Goal: Task Accomplishment & Management: Manage account settings

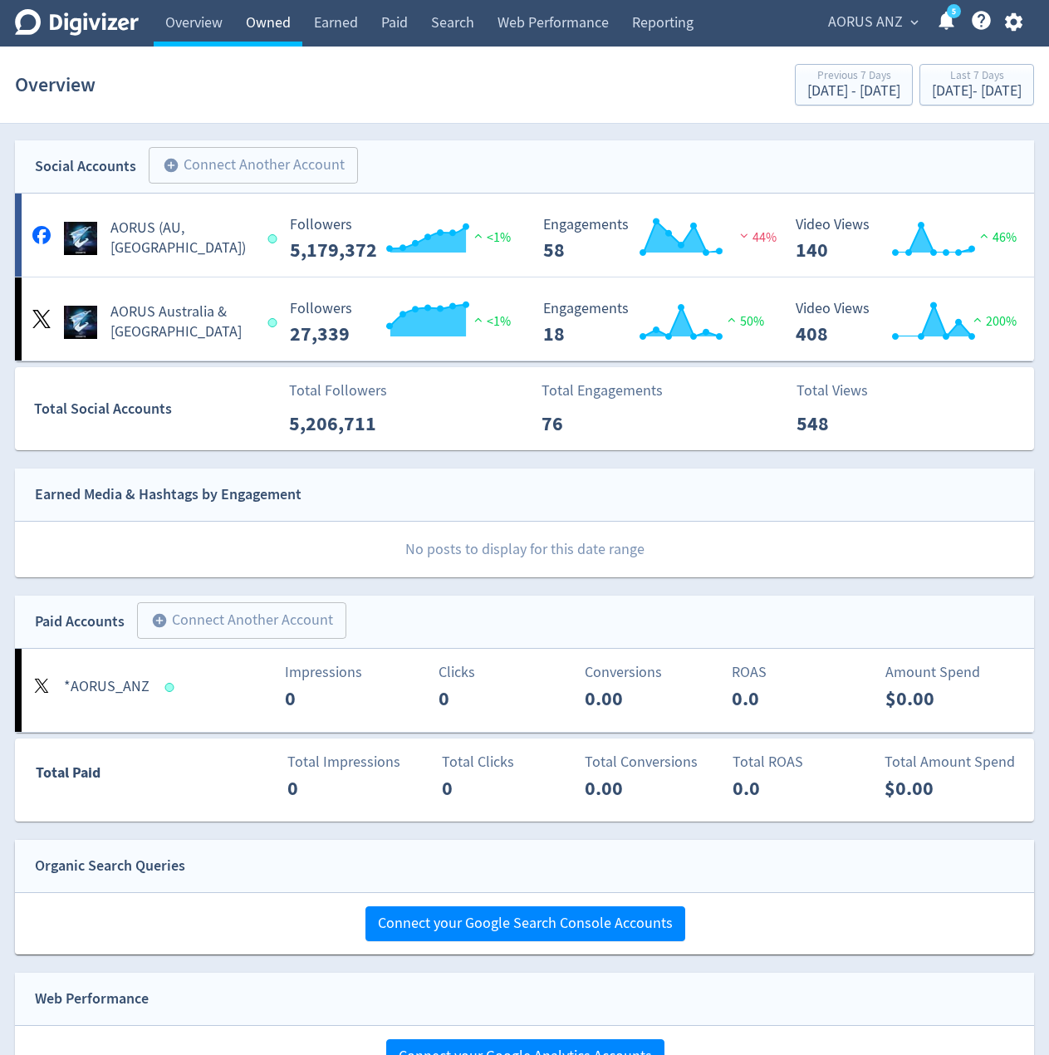
click at [288, 34] on link "Owned" at bounding box center [268, 23] width 68 height 47
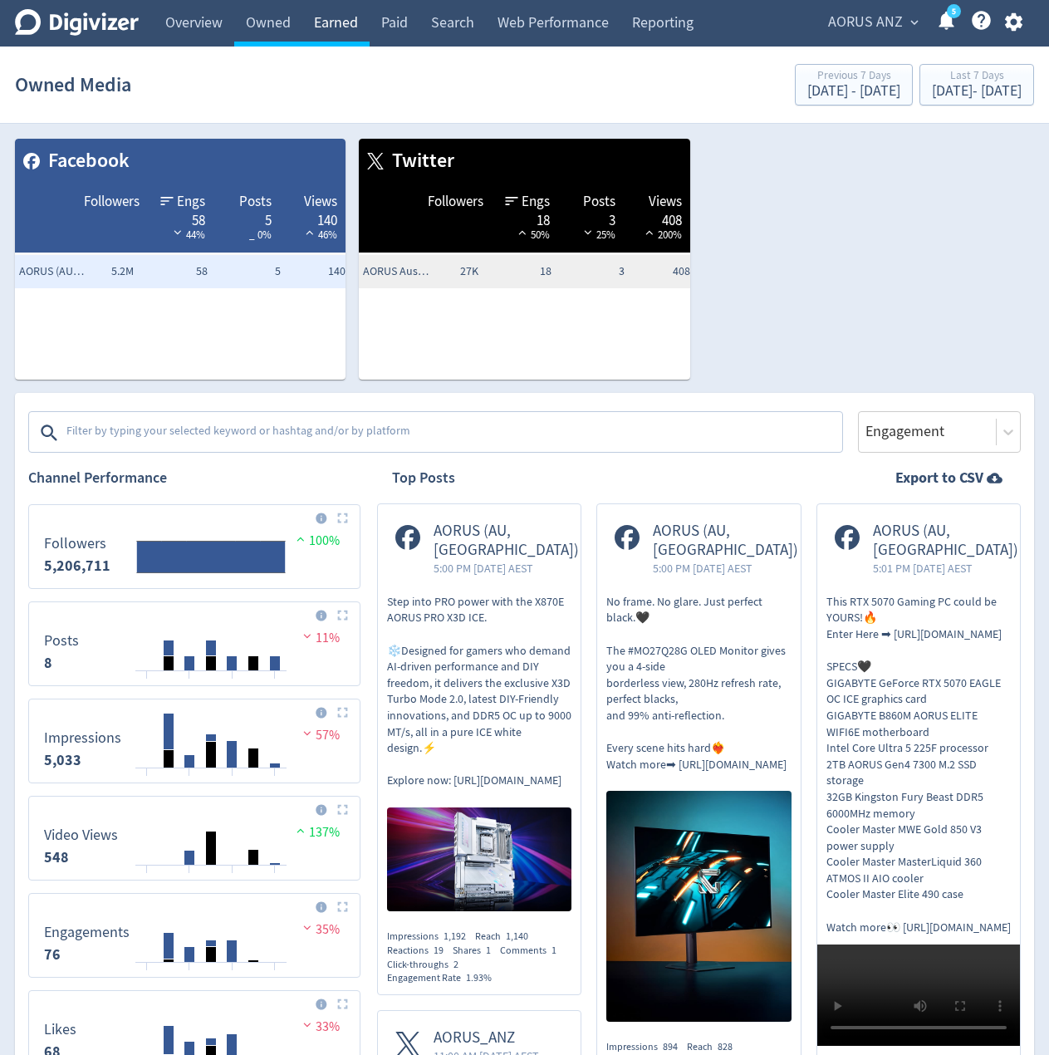
click at [355, 29] on link "Earned" at bounding box center [335, 23] width 67 height 47
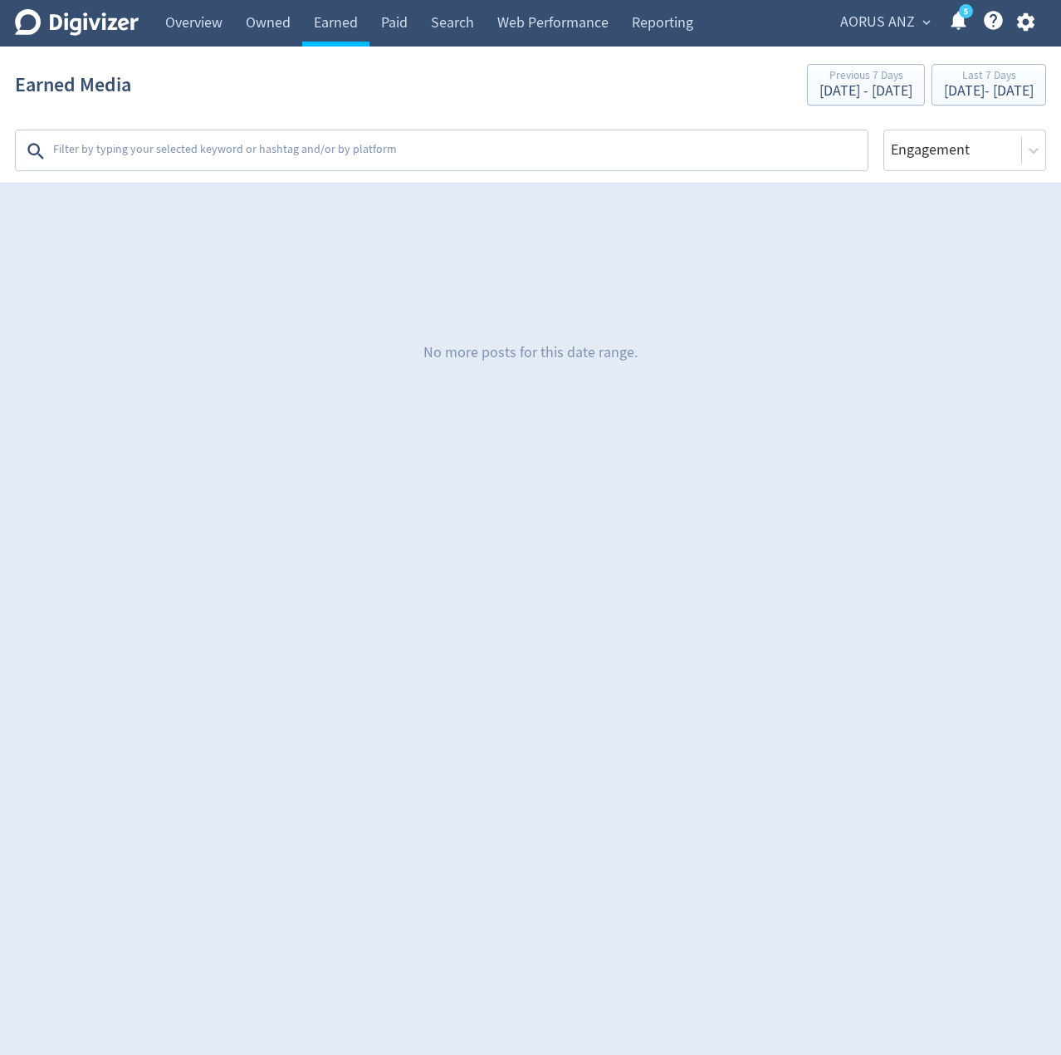
click at [272, 136] on textarea at bounding box center [458, 151] width 815 height 33
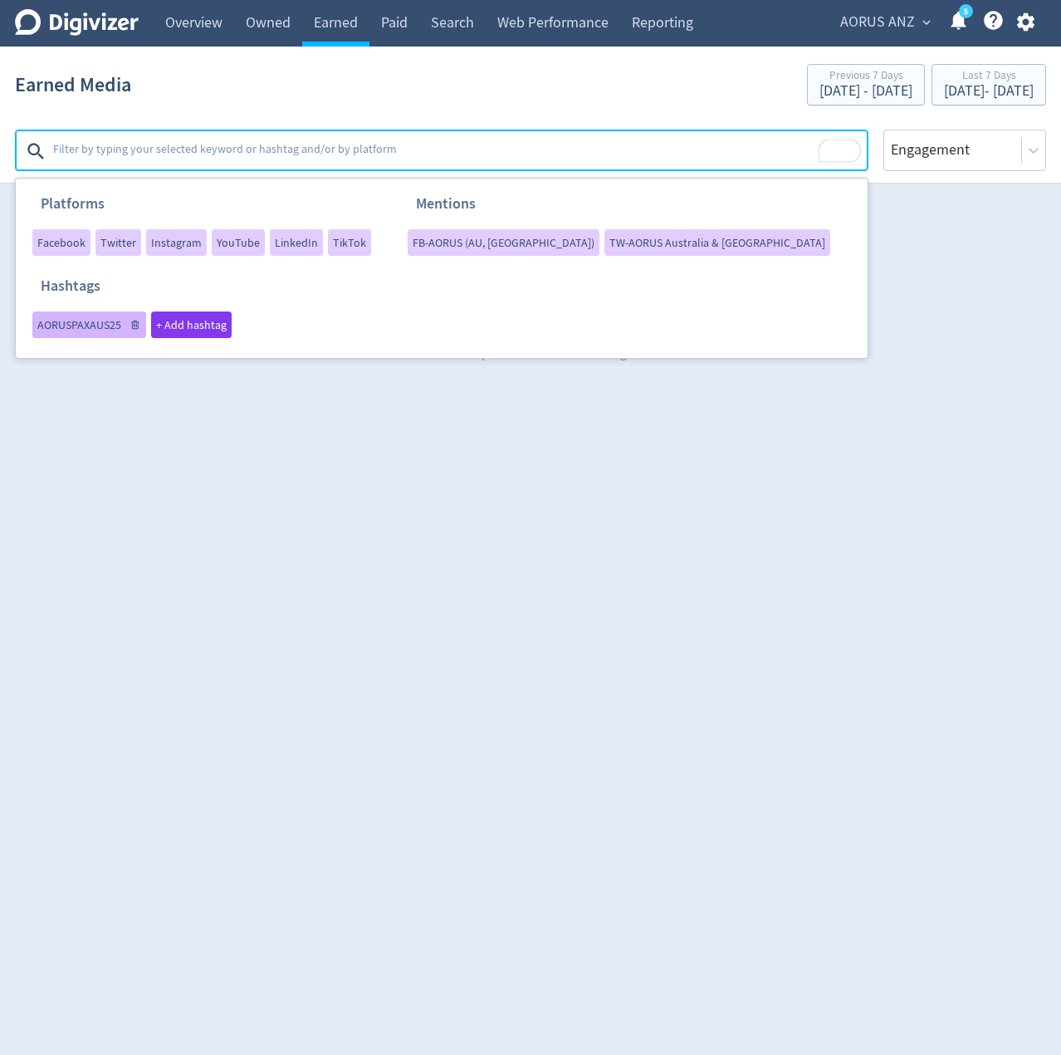
click at [47, 320] on span "AORUSPAXAUS25" at bounding box center [79, 325] width 84 height 12
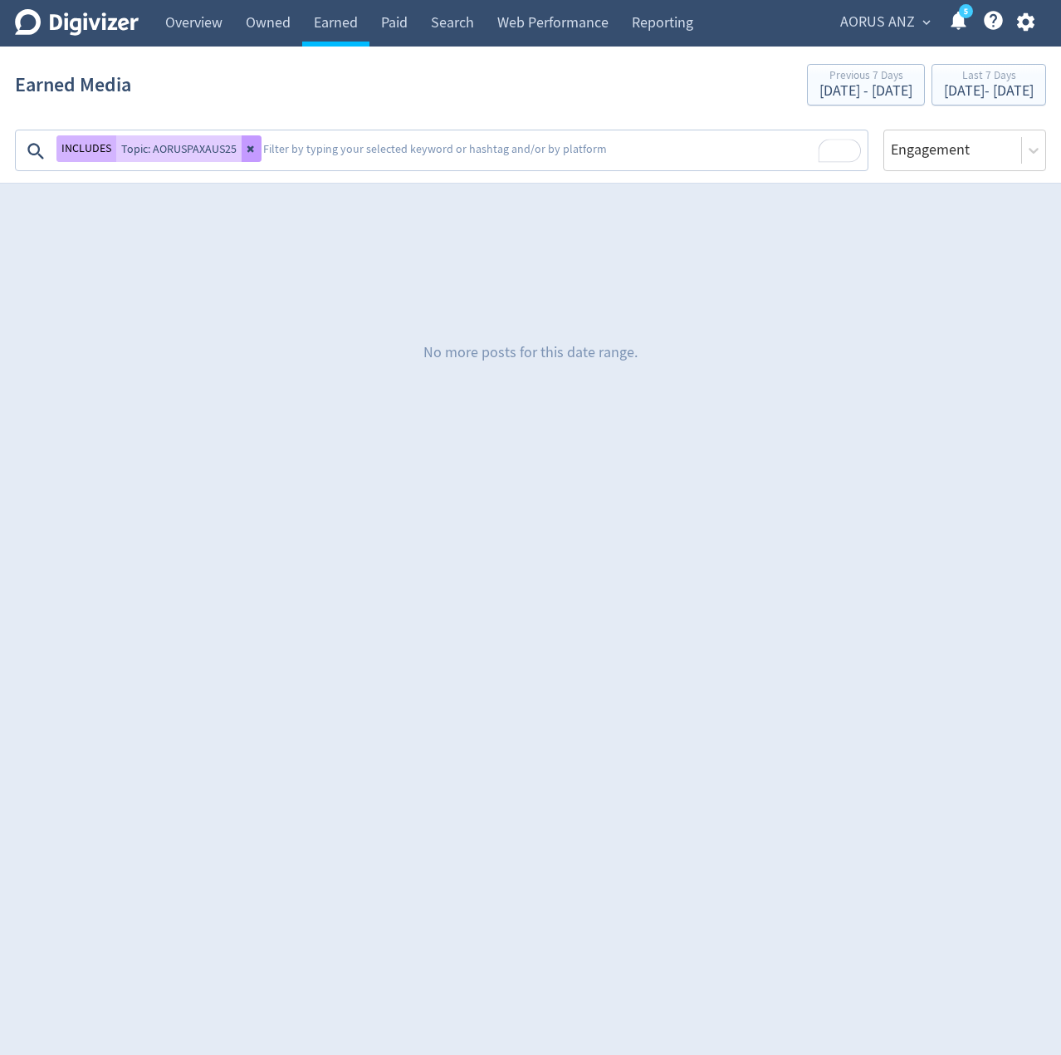
click at [252, 146] on icon at bounding box center [252, 149] width 10 height 10
click at [394, 22] on link "Paid" at bounding box center [395, 23] width 50 height 47
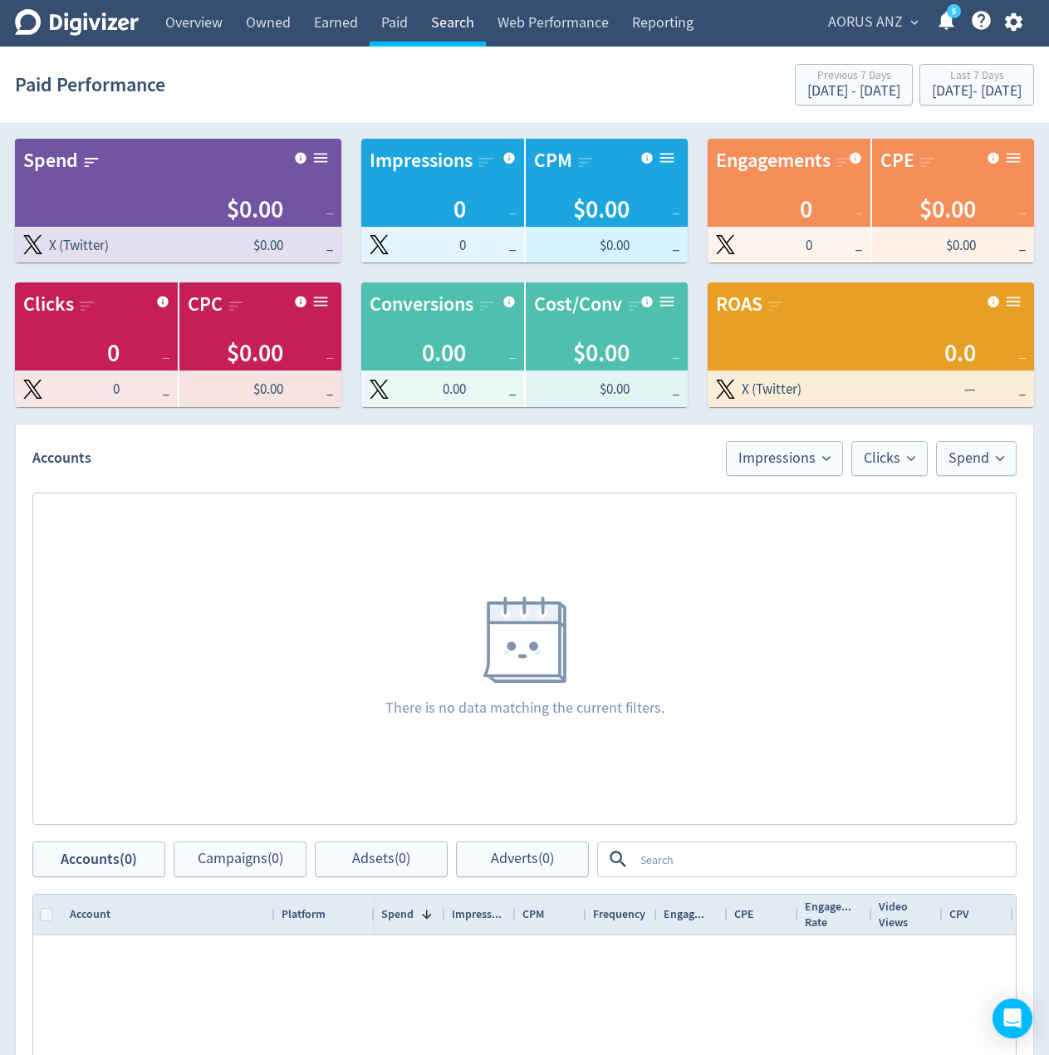
click at [475, 19] on link "Search" at bounding box center [452, 23] width 66 height 47
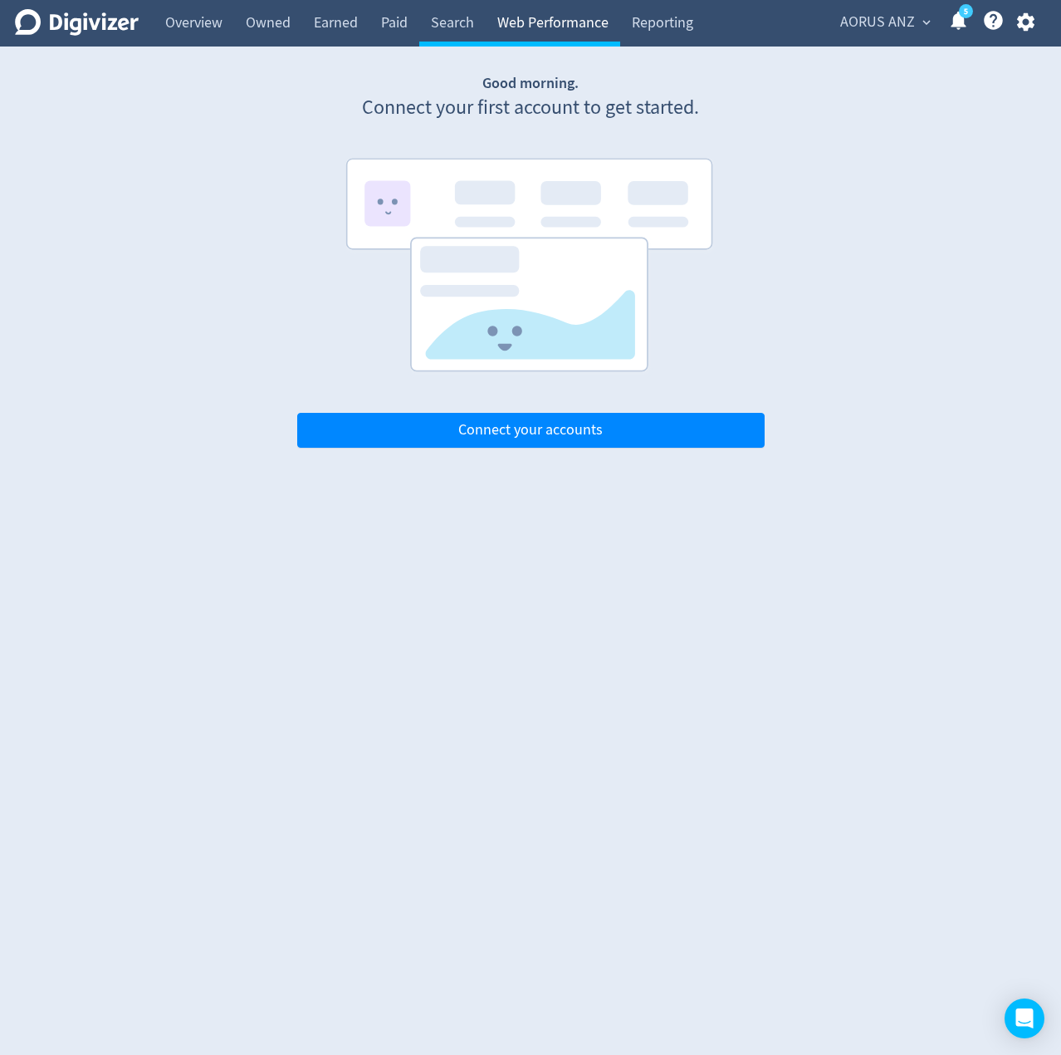
click at [564, 17] on link "Web Performance" at bounding box center [553, 23] width 135 height 47
click at [673, 15] on link "Reporting" at bounding box center [662, 23] width 85 height 47
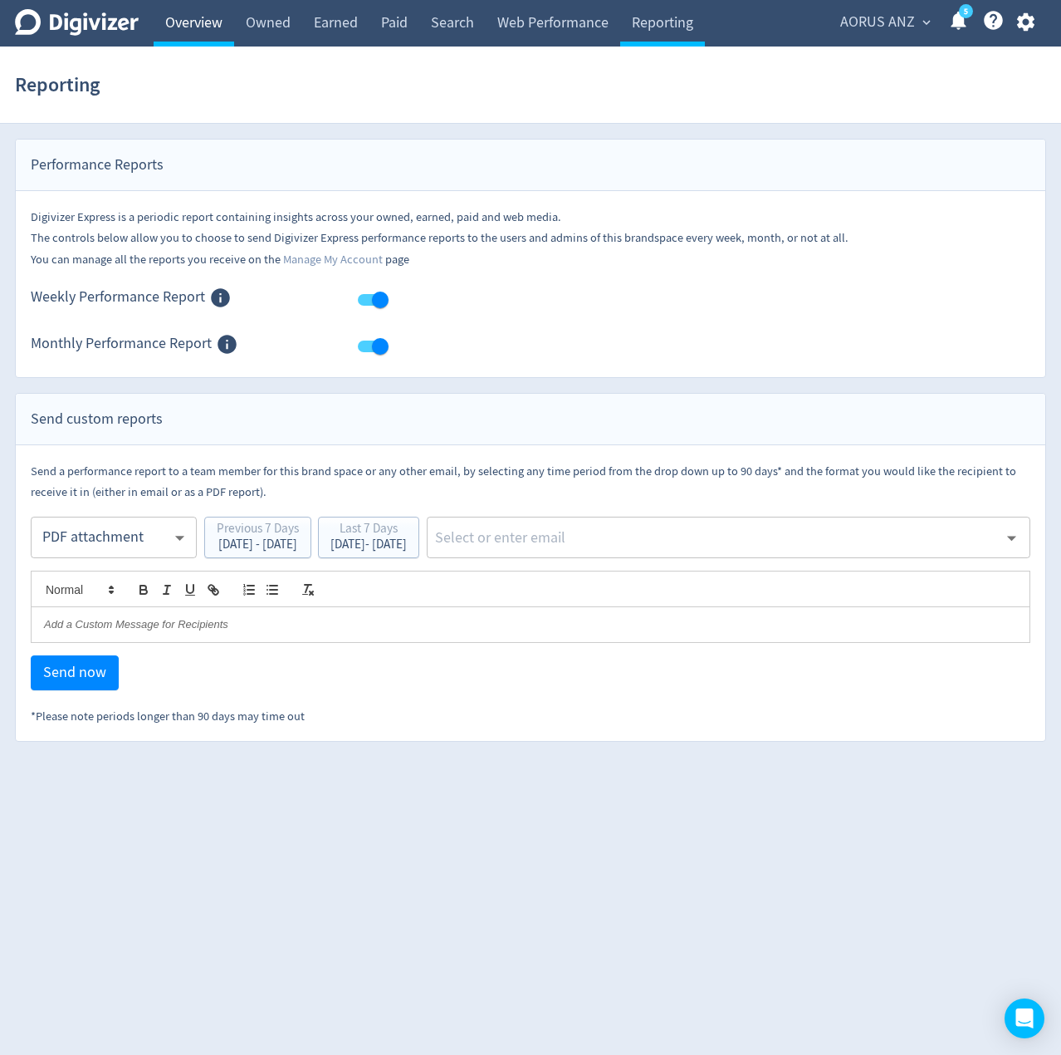
click at [223, 15] on link "Overview" at bounding box center [194, 23] width 81 height 47
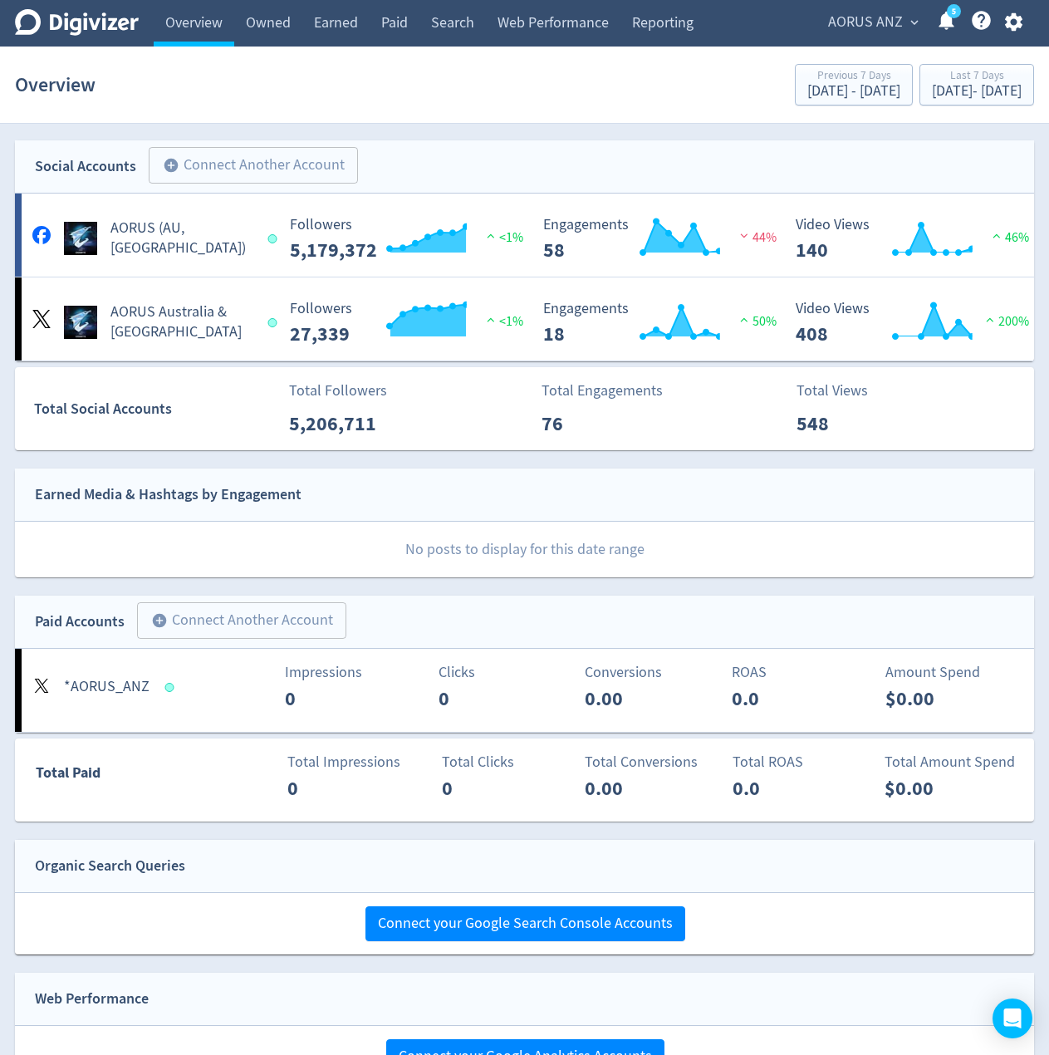
click at [952, 16] on text "5" at bounding box center [954, 12] width 4 height 12
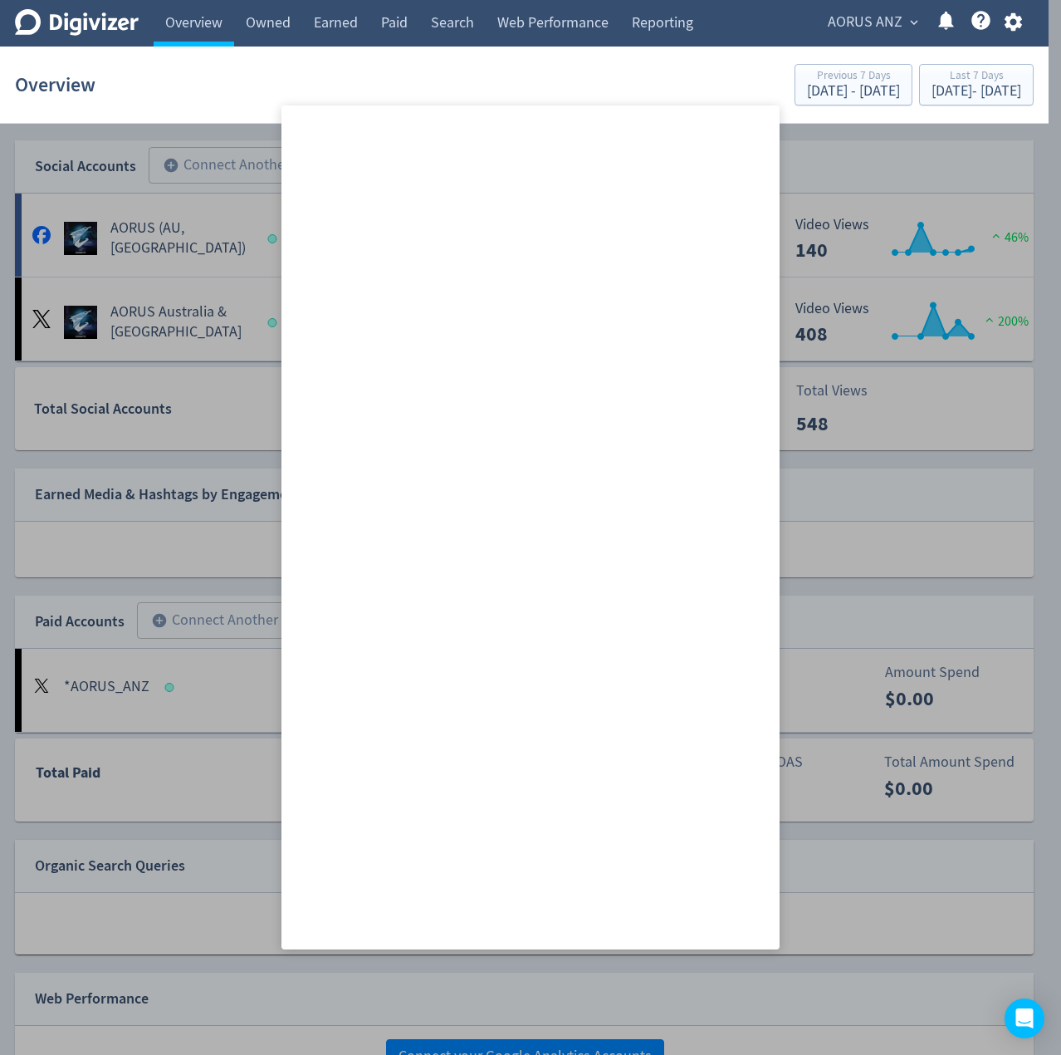
click at [950, 16] on icon at bounding box center [946, 21] width 15 height 18
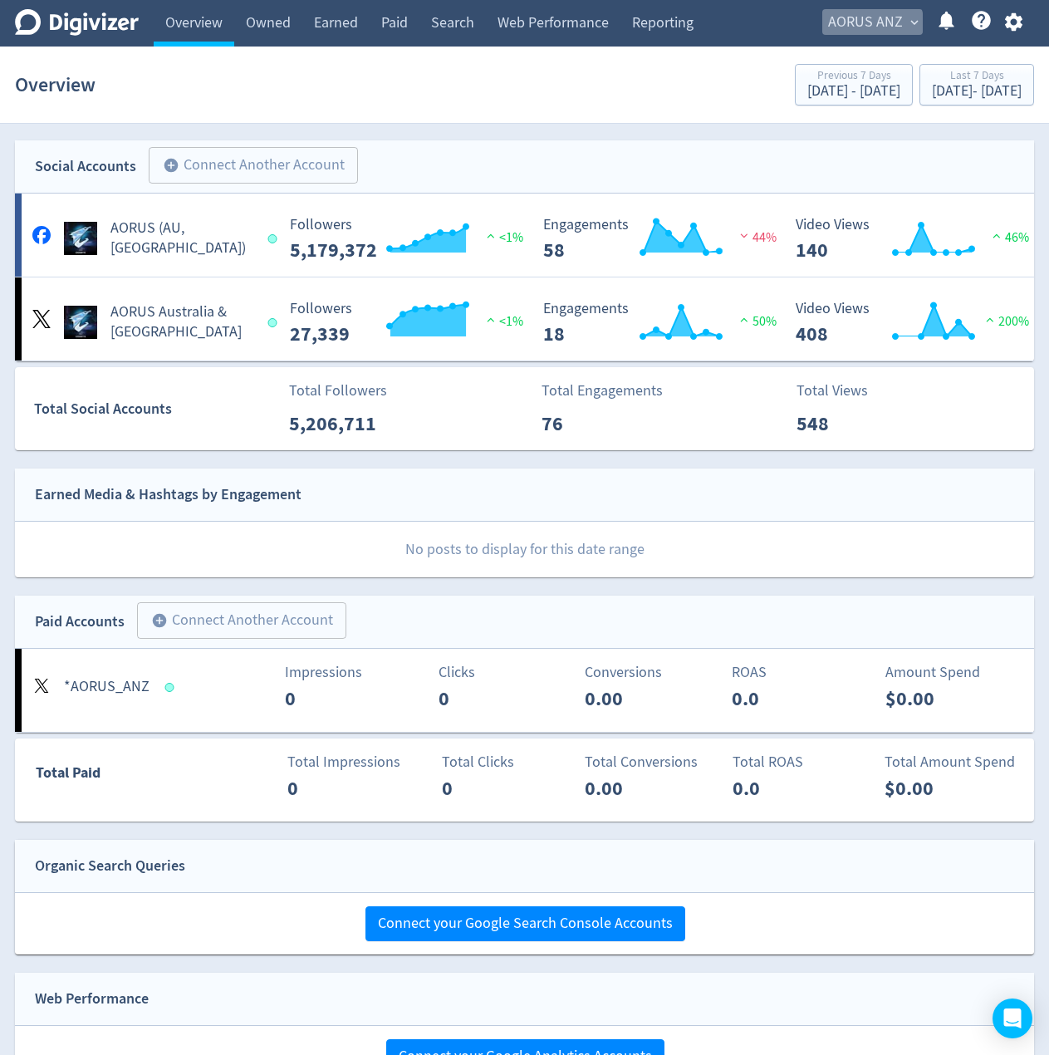
click at [869, 23] on span "AORUS ANZ" at bounding box center [865, 22] width 75 height 27
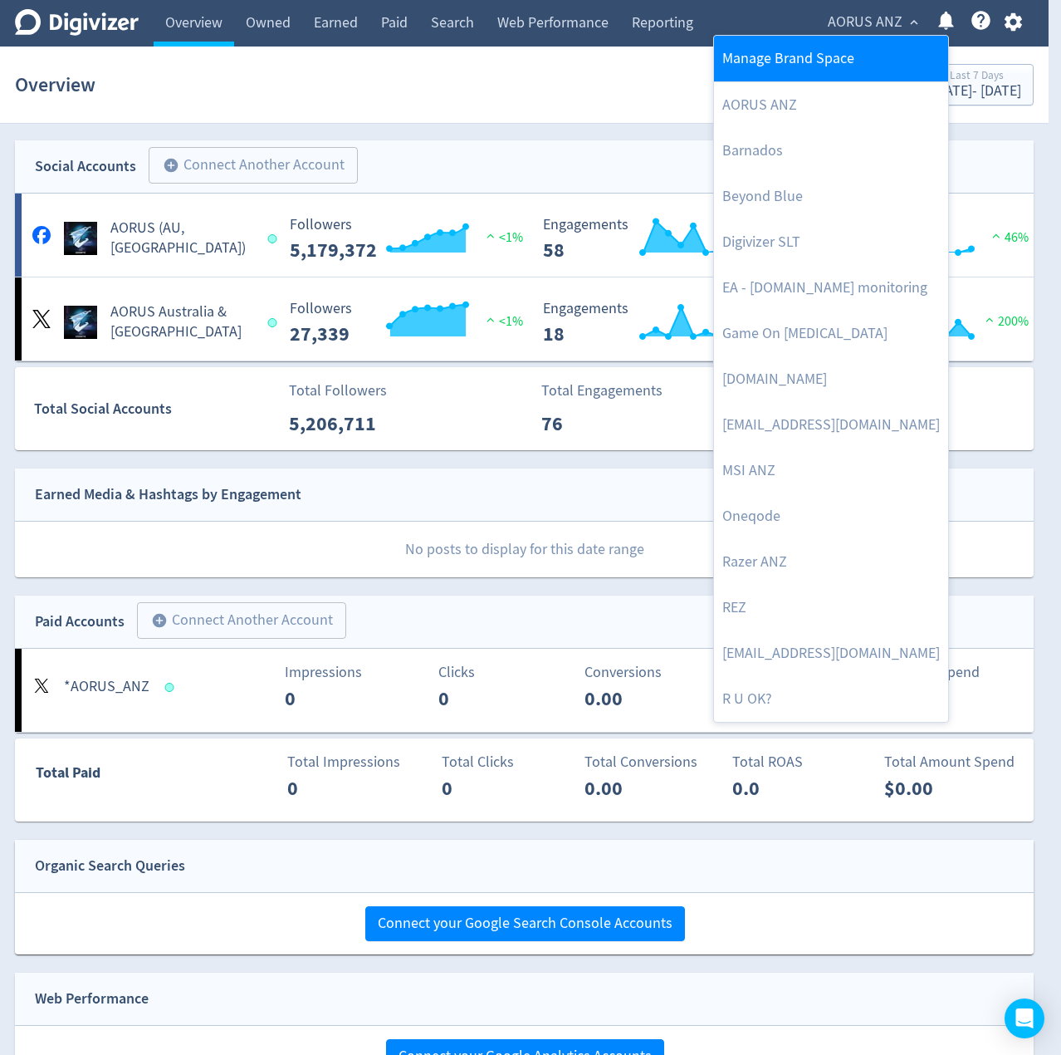
click at [787, 64] on link "Manage Brand Space" at bounding box center [831, 59] width 234 height 46
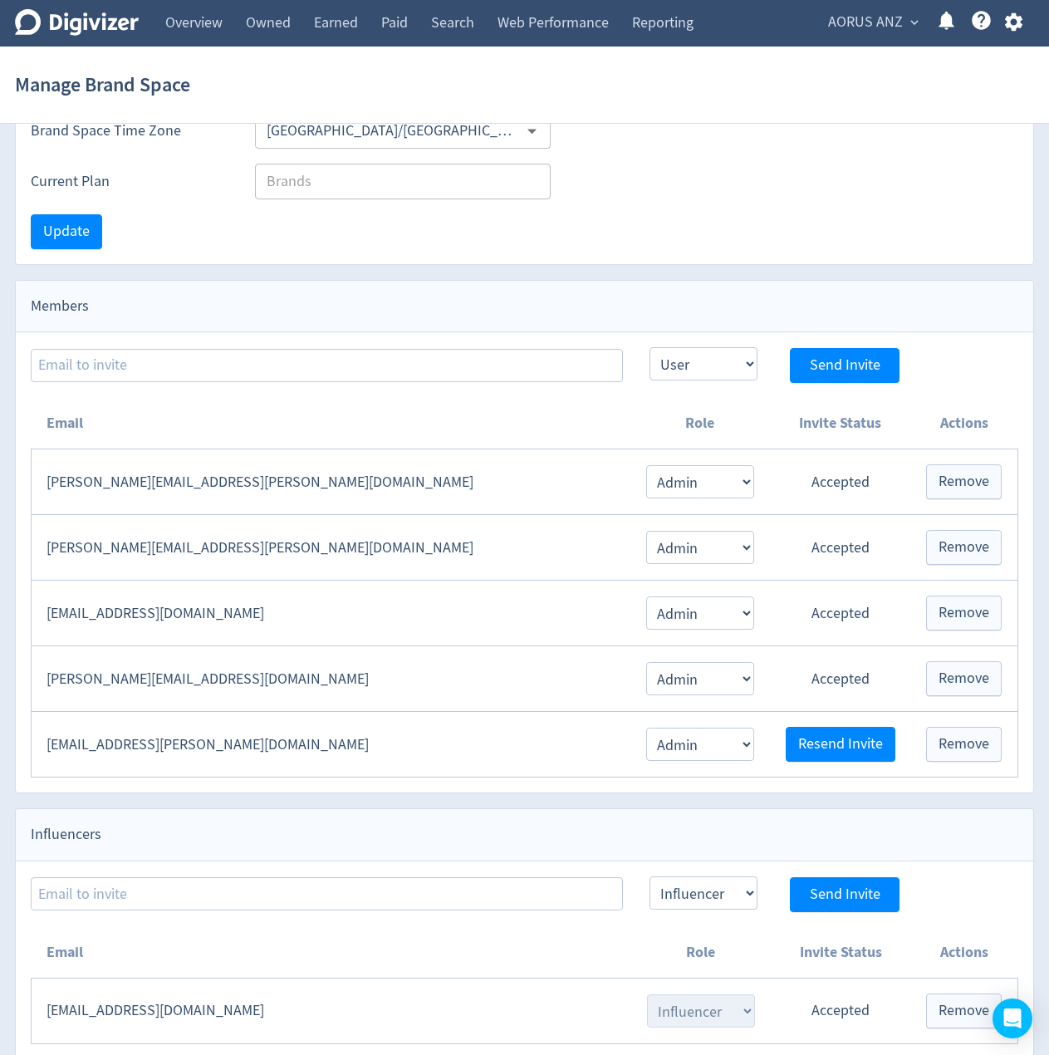
scroll to position [161, 0]
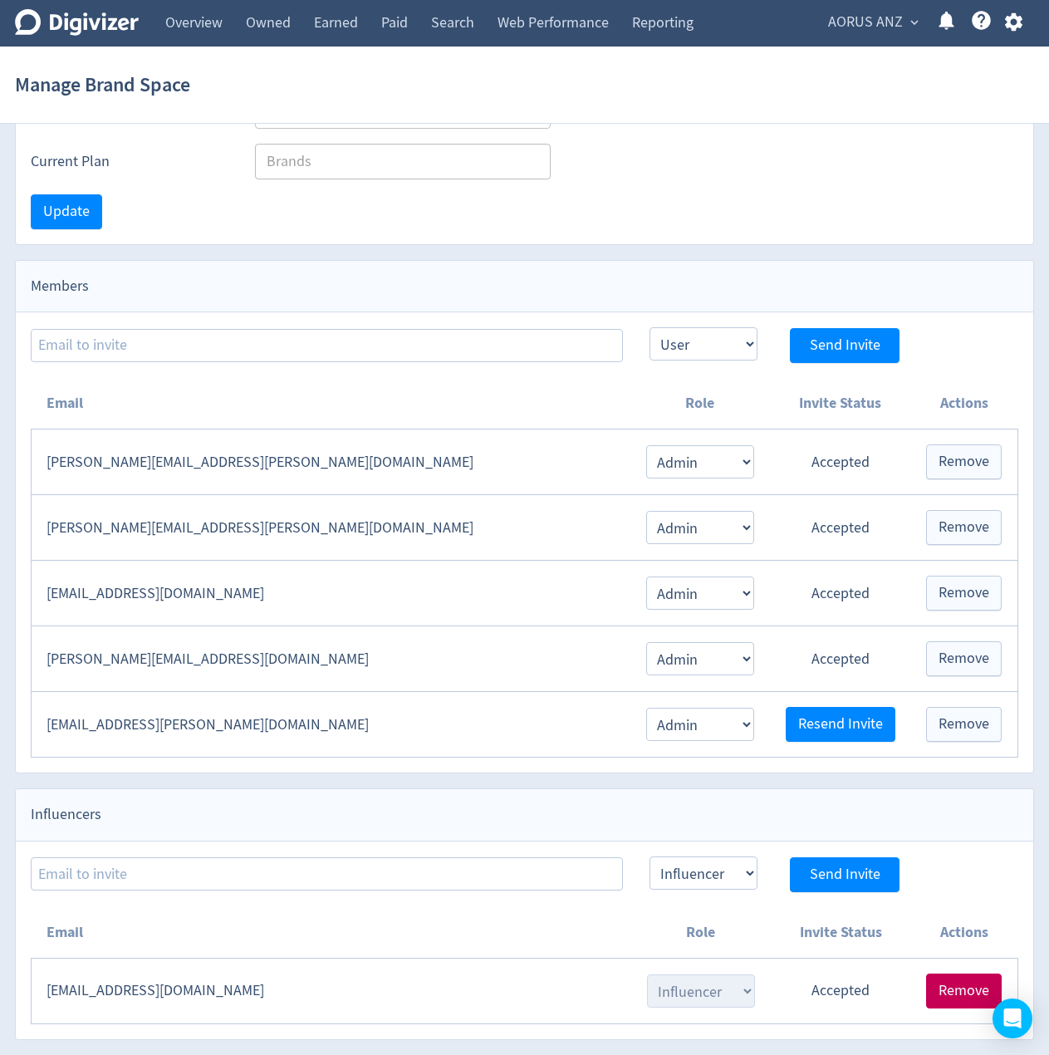
click at [949, 991] on span "Remove" at bounding box center [963, 990] width 51 height 15
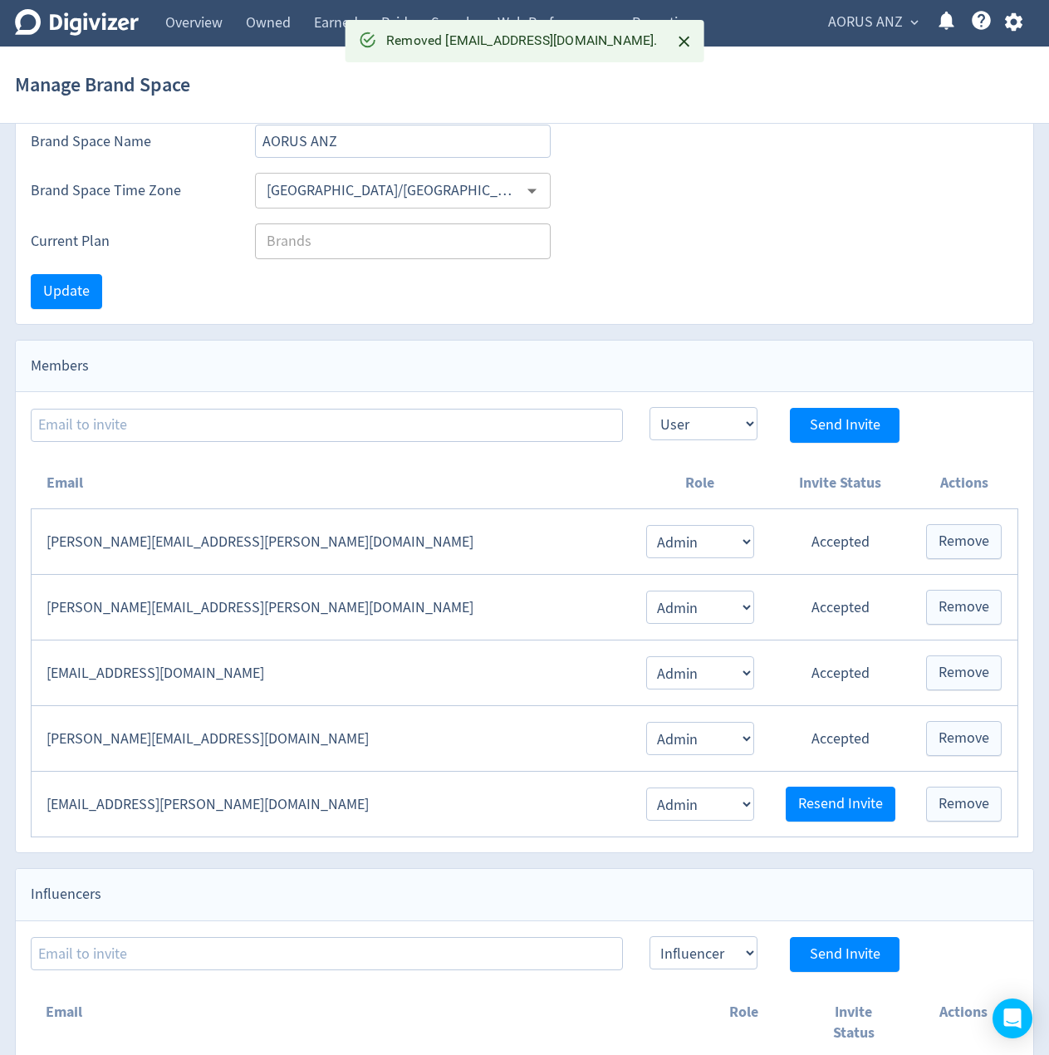
scroll to position [0, 0]
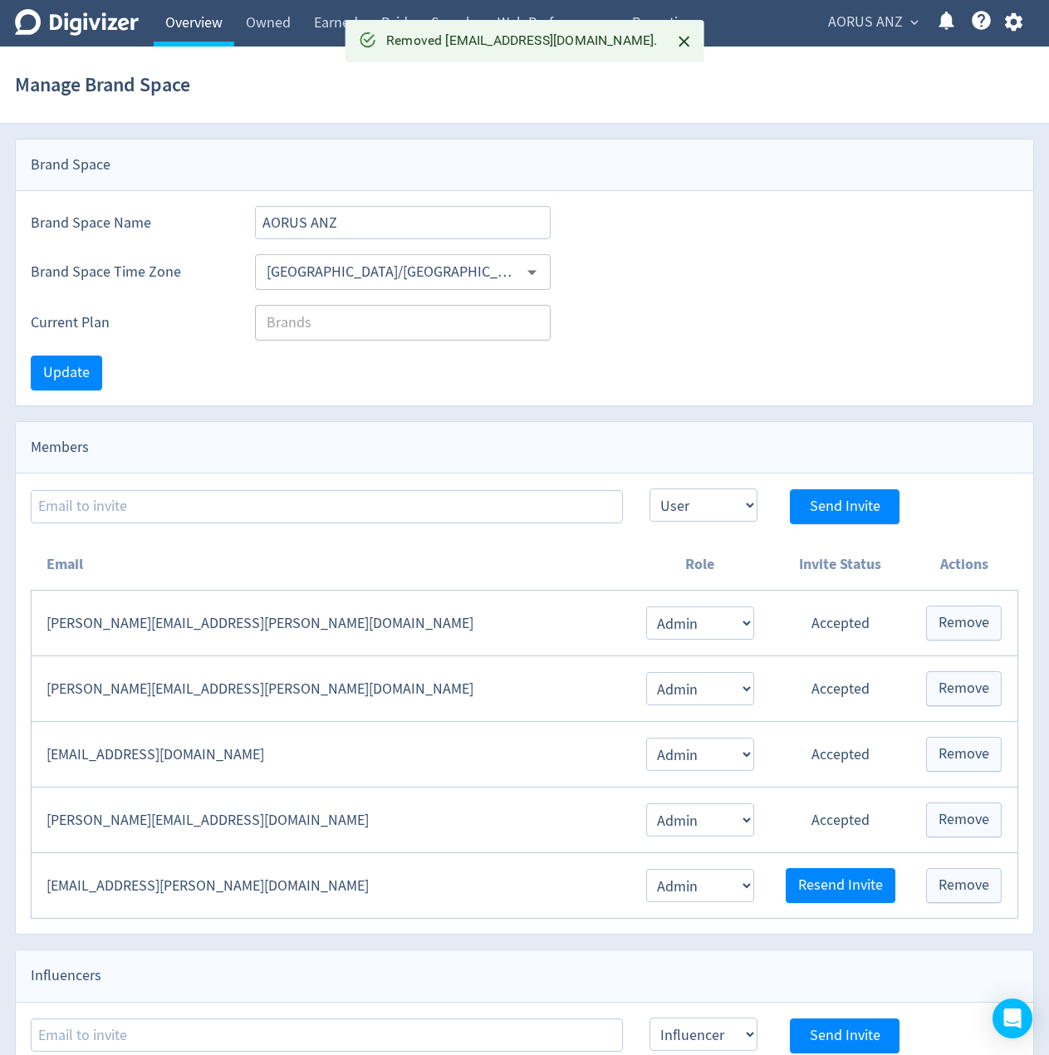
click at [208, 25] on link "Overview" at bounding box center [194, 23] width 81 height 47
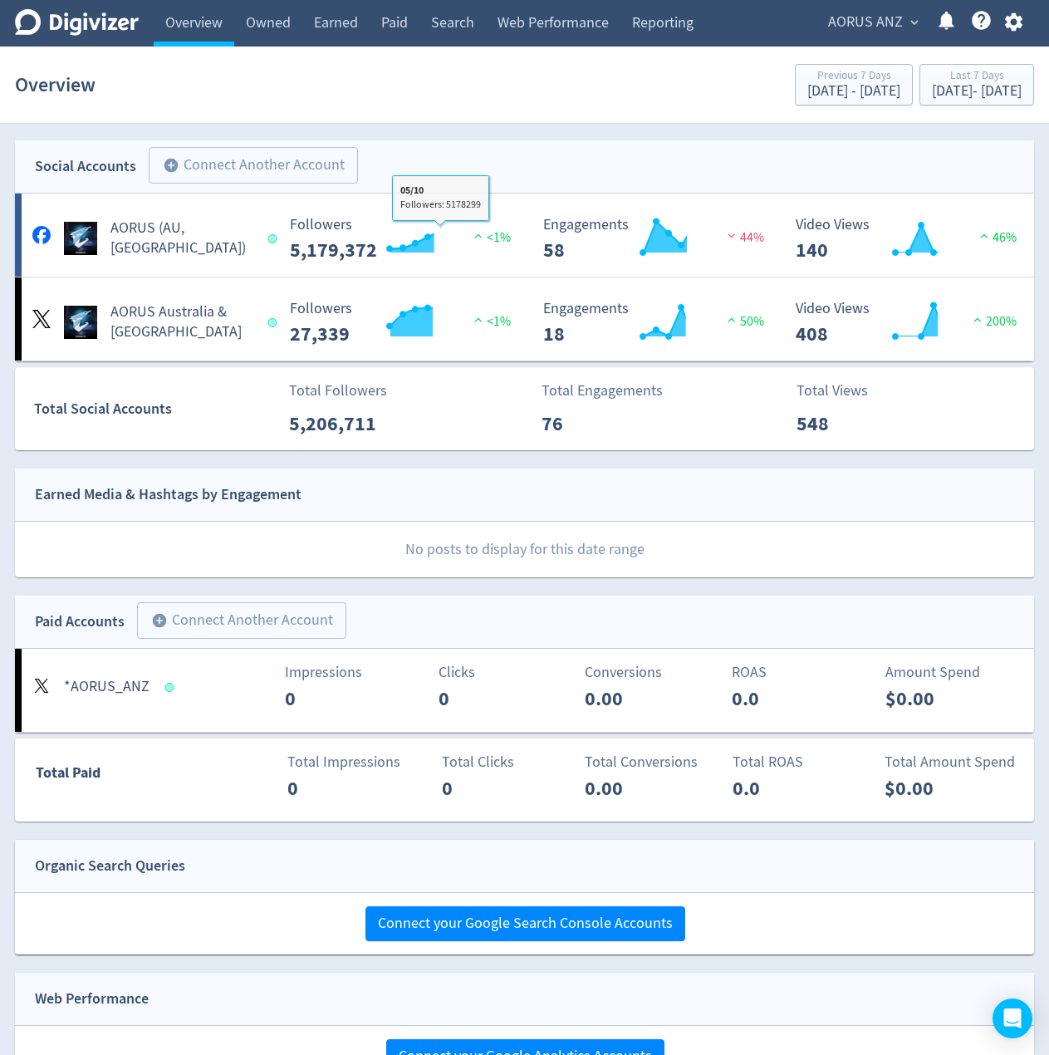
click at [437, 157] on div "Social Accounts add_circle Connect Another Account add_circle" at bounding box center [524, 166] width 1019 height 53
click at [846, 32] on span "AORUS ANZ" at bounding box center [865, 22] width 75 height 27
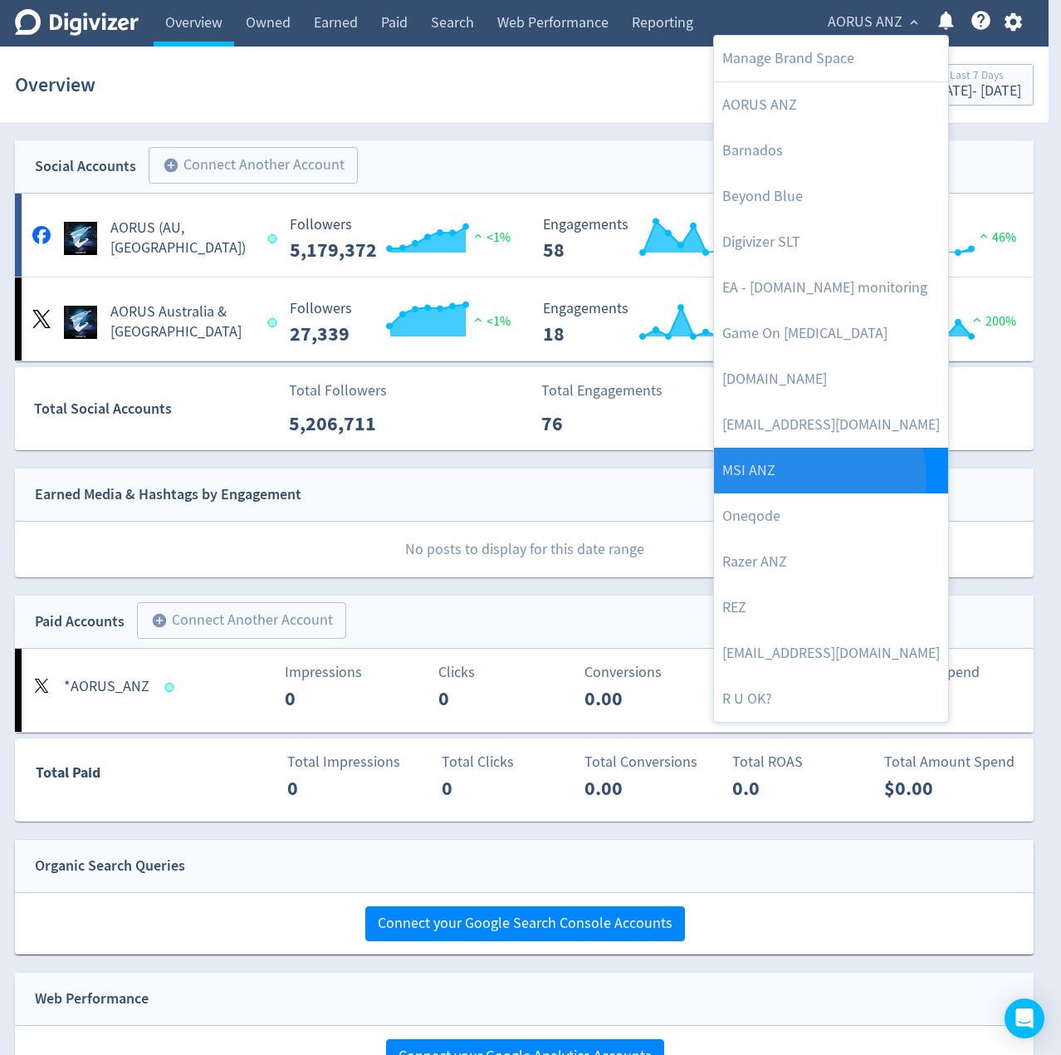
click at [774, 481] on link "MSI ANZ" at bounding box center [831, 471] width 234 height 46
